Goal: Task Accomplishment & Management: Contribute content

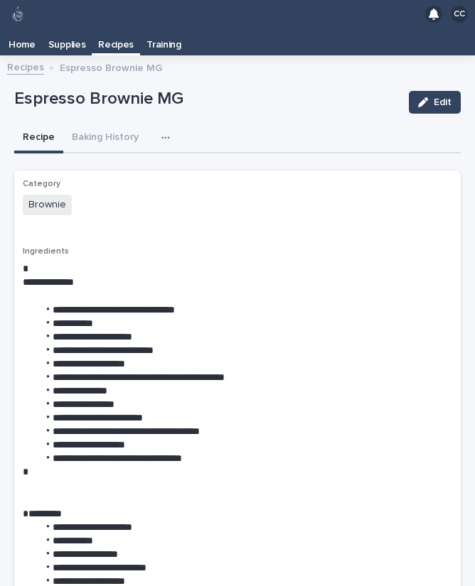
scroll to position [23, 0]
click at [119, 28] on p "Recipes" at bounding box center [116, 39] width 36 height 23
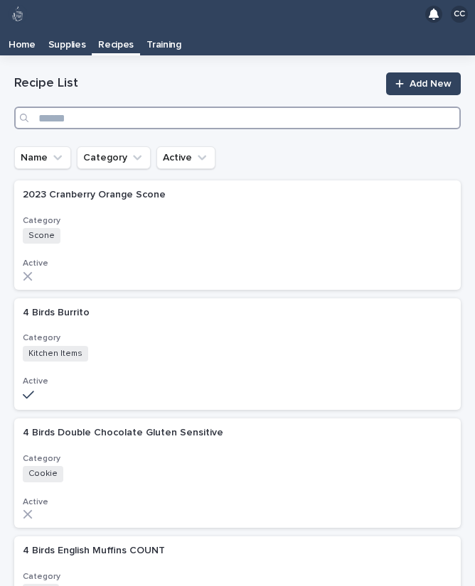
click at [171, 107] on input "Search" at bounding box center [237, 118] width 446 height 23
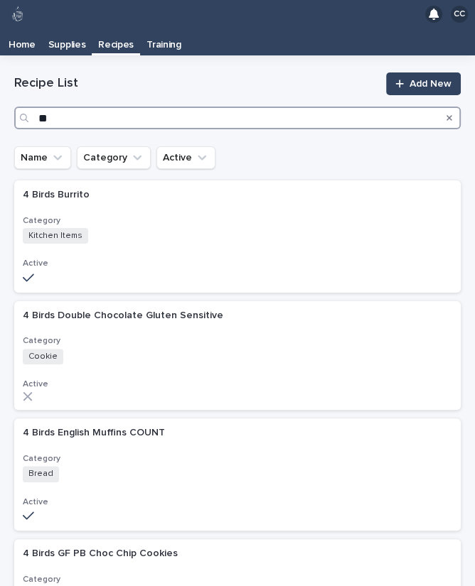
type input "***"
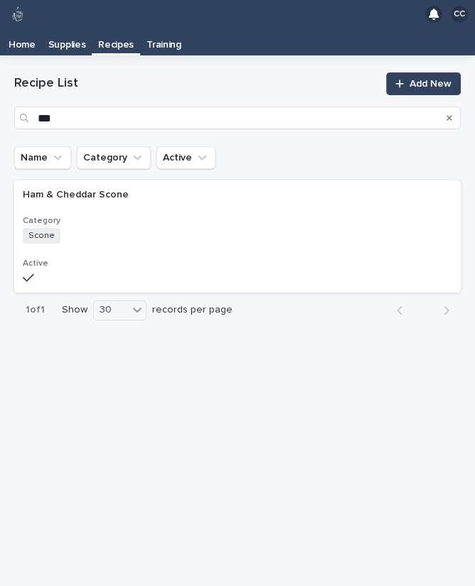
click at [38, 215] on h3 "Category" at bounding box center [237, 220] width 429 height 11
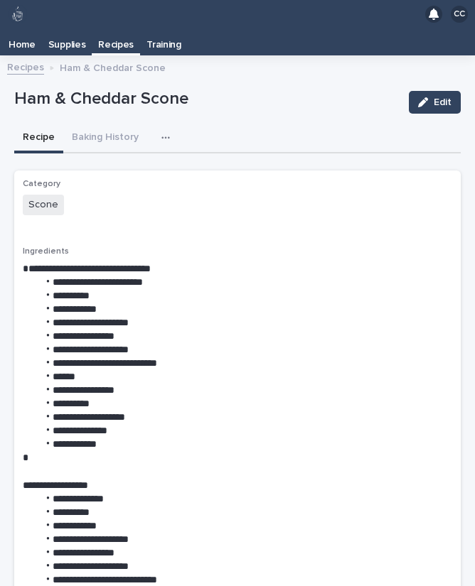
click at [110, 124] on button "Baking History" at bounding box center [105, 139] width 84 height 30
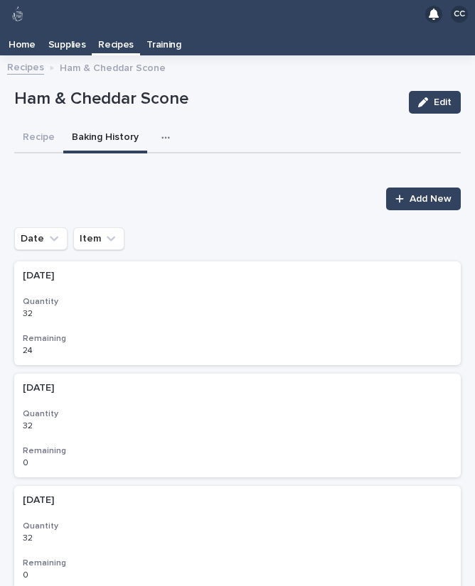
click at [429, 194] on span "Add New" at bounding box center [430, 199] width 42 height 10
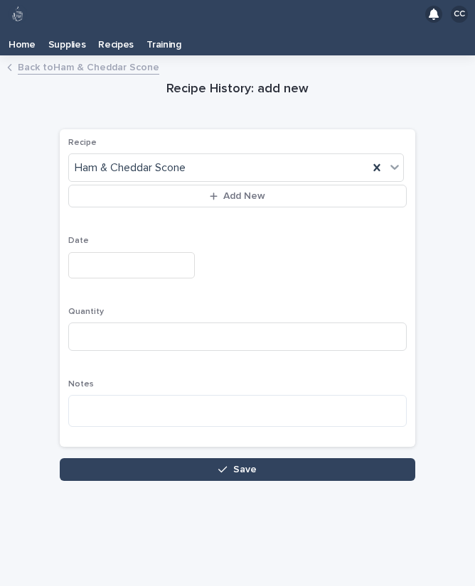
click at [104, 252] on input "text" at bounding box center [131, 265] width 127 height 26
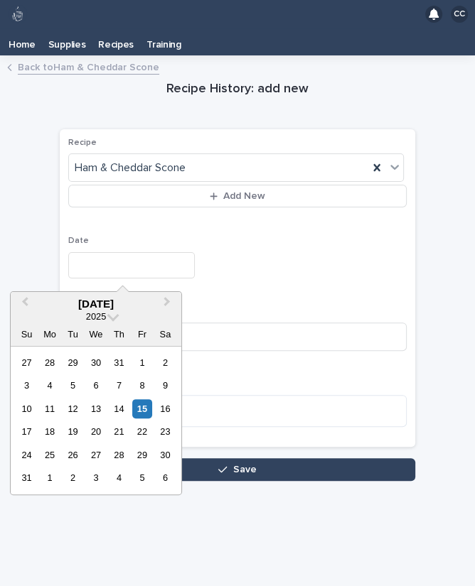
click at [141, 400] on div "15" at bounding box center [141, 409] width 19 height 19
type input "**********"
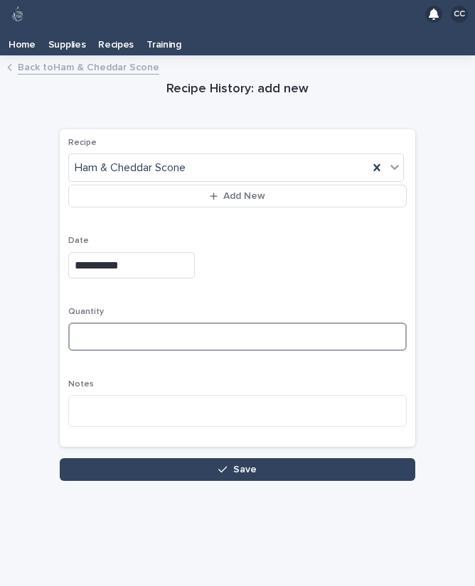
click at [105, 323] on input at bounding box center [237, 337] width 338 height 28
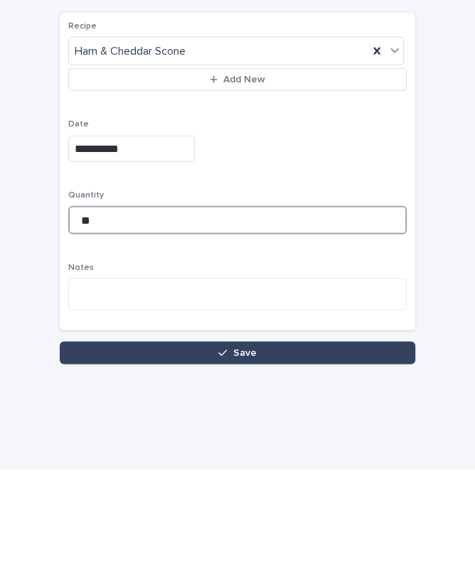
type input "**"
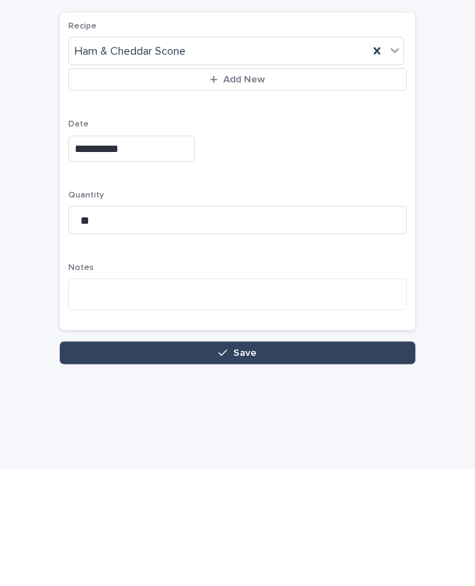
click at [154, 459] on button "Save" at bounding box center [237, 470] width 355 height 23
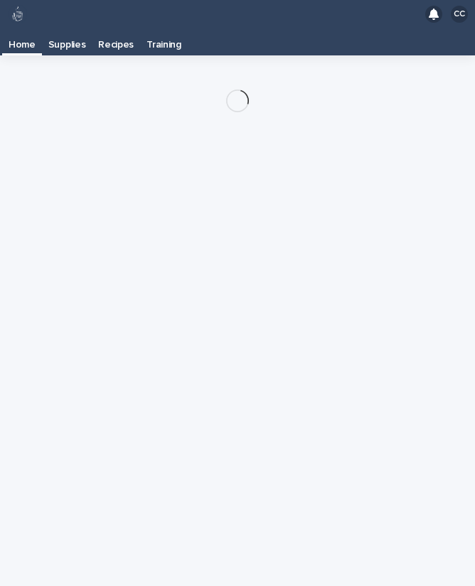
scroll to position [23, 0]
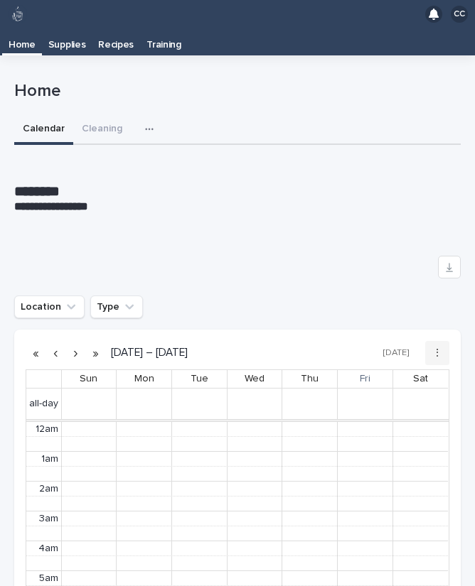
scroll to position [180, 0]
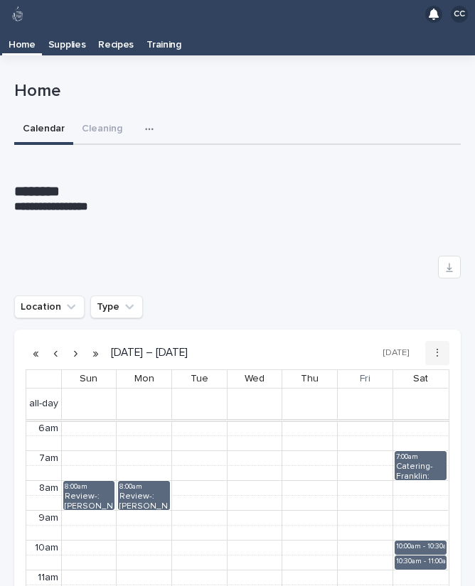
click at [109, 28] on link "Recipes" at bounding box center [116, 41] width 48 height 27
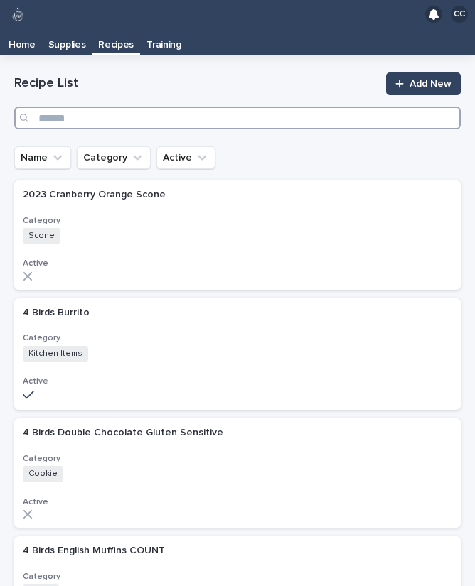
click at [84, 107] on input "Search" at bounding box center [237, 118] width 446 height 23
type input "**"
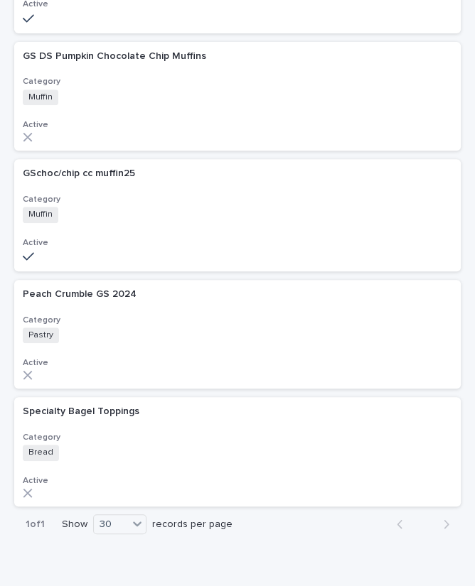
scroll to position [259, 0]
click at [54, 195] on h3 "Category" at bounding box center [237, 200] width 429 height 11
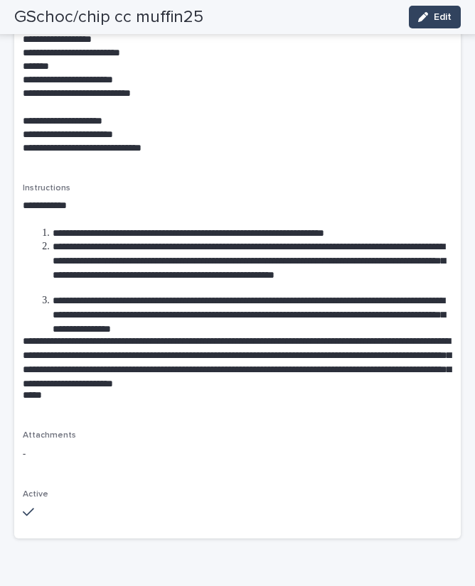
scroll to position [736, 0]
